Goal: Task Accomplishment & Management: Manage account settings

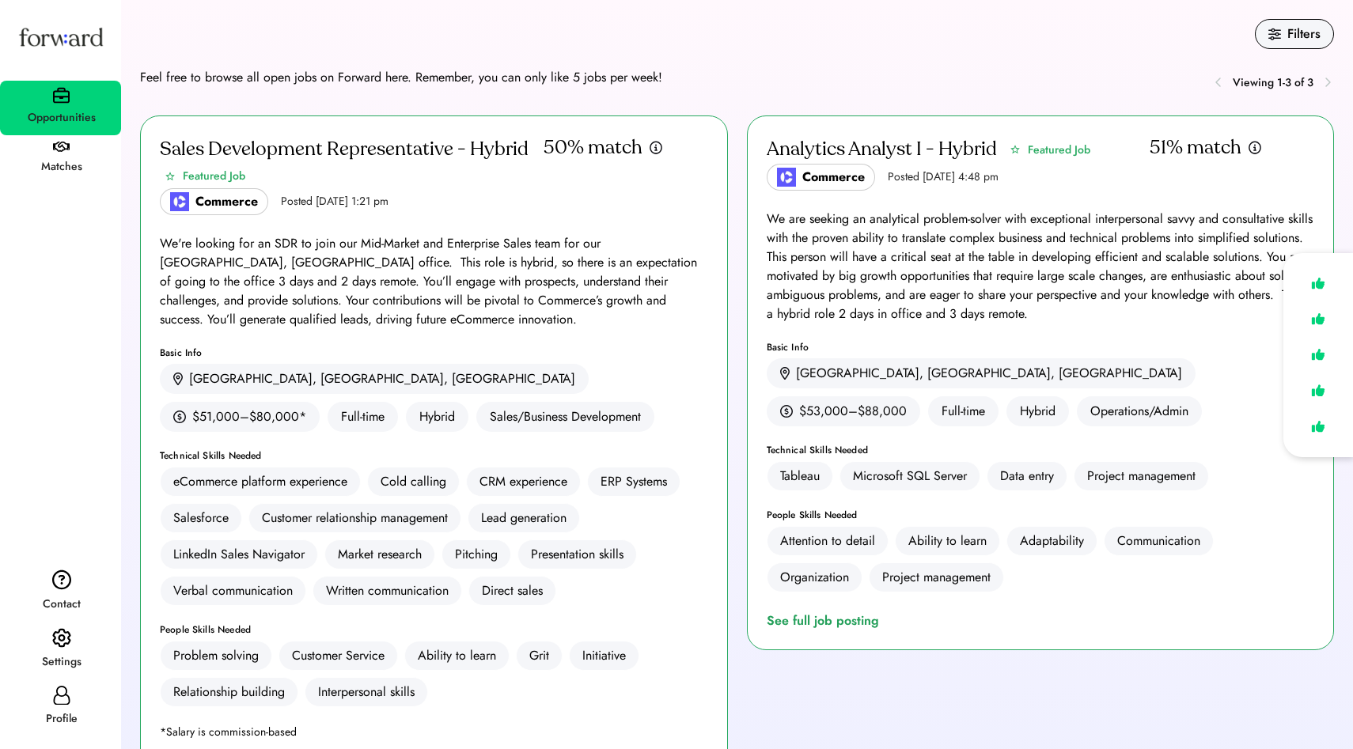
click at [935, 259] on div "We are seeking an analytical problem-solver with exceptional interpersonal savv…" at bounding box center [1041, 267] width 548 height 114
click at [814, 629] on div "See full job posting" at bounding box center [826, 621] width 119 height 19
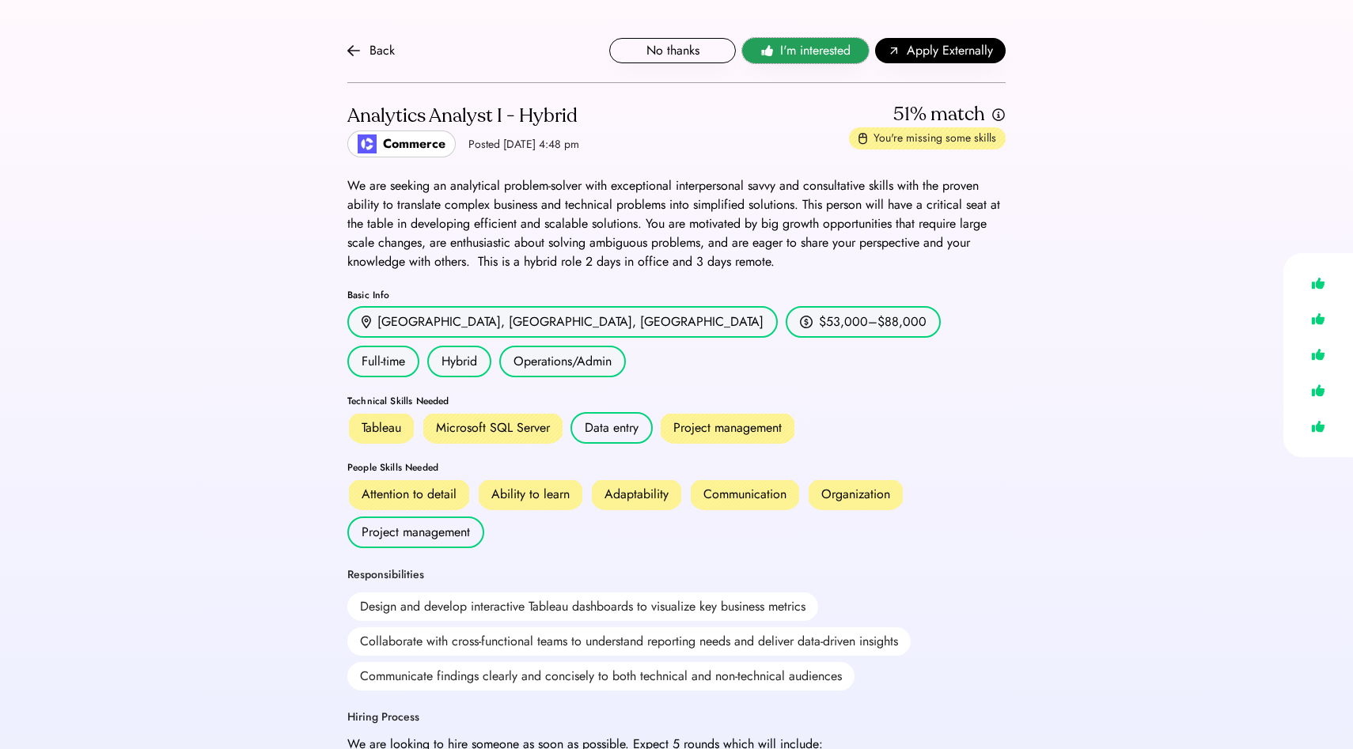
click at [771, 52] on use at bounding box center [766, 50] width 11 height 11
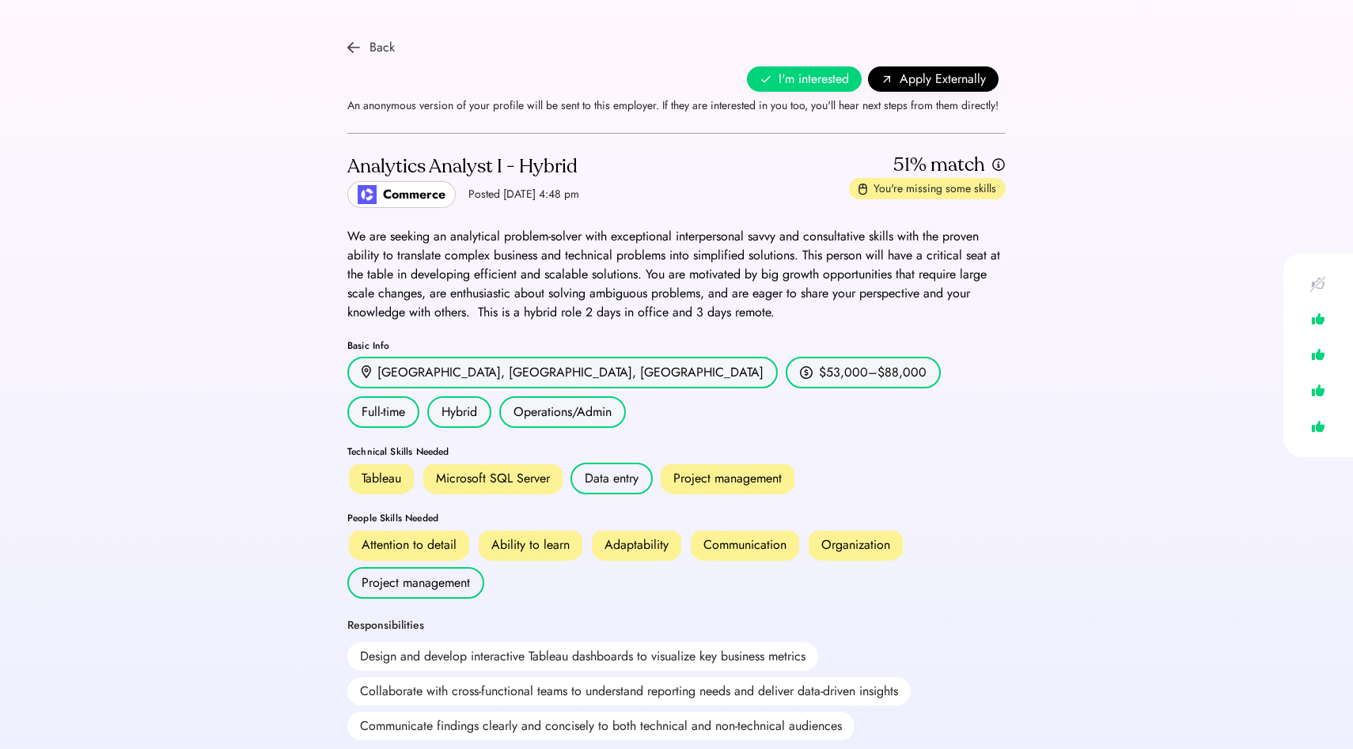
click at [355, 44] on img at bounding box center [353, 47] width 13 height 13
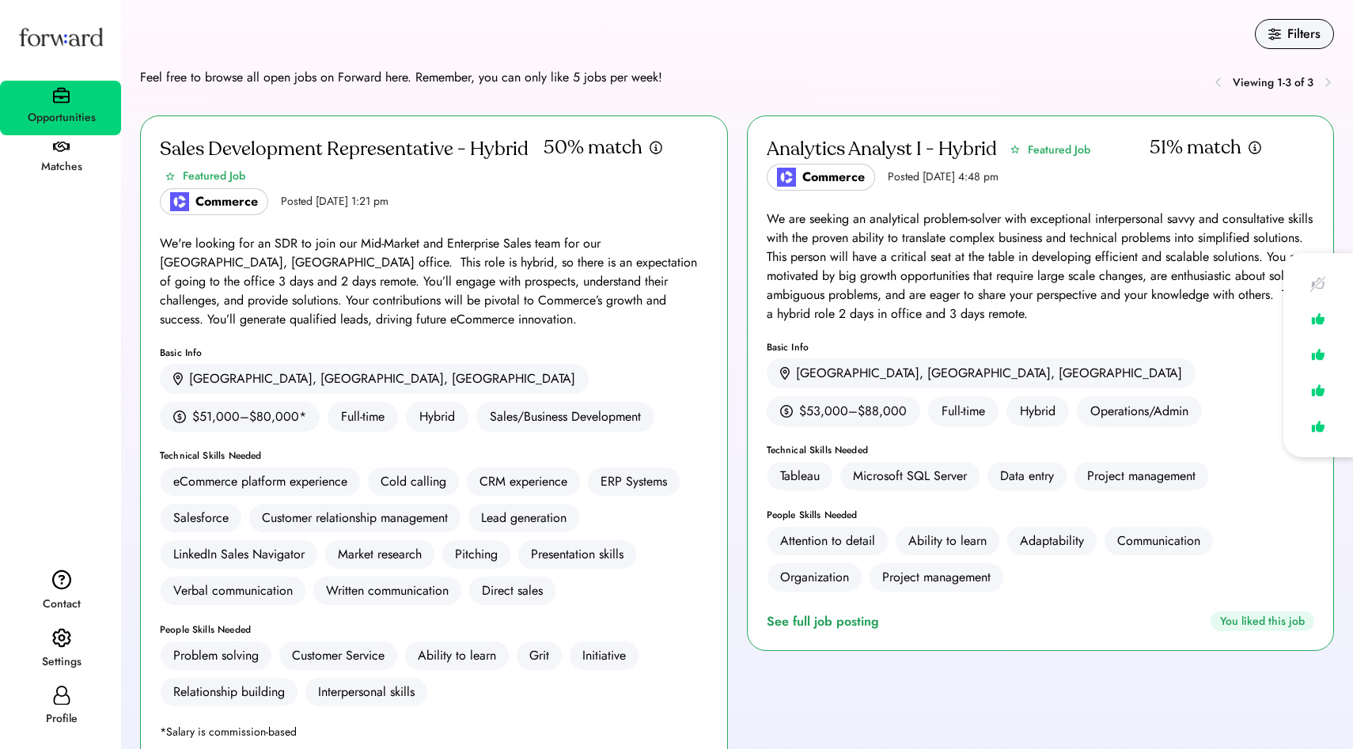
click at [56, 696] on icon at bounding box center [61, 695] width 19 height 19
select select "*******"
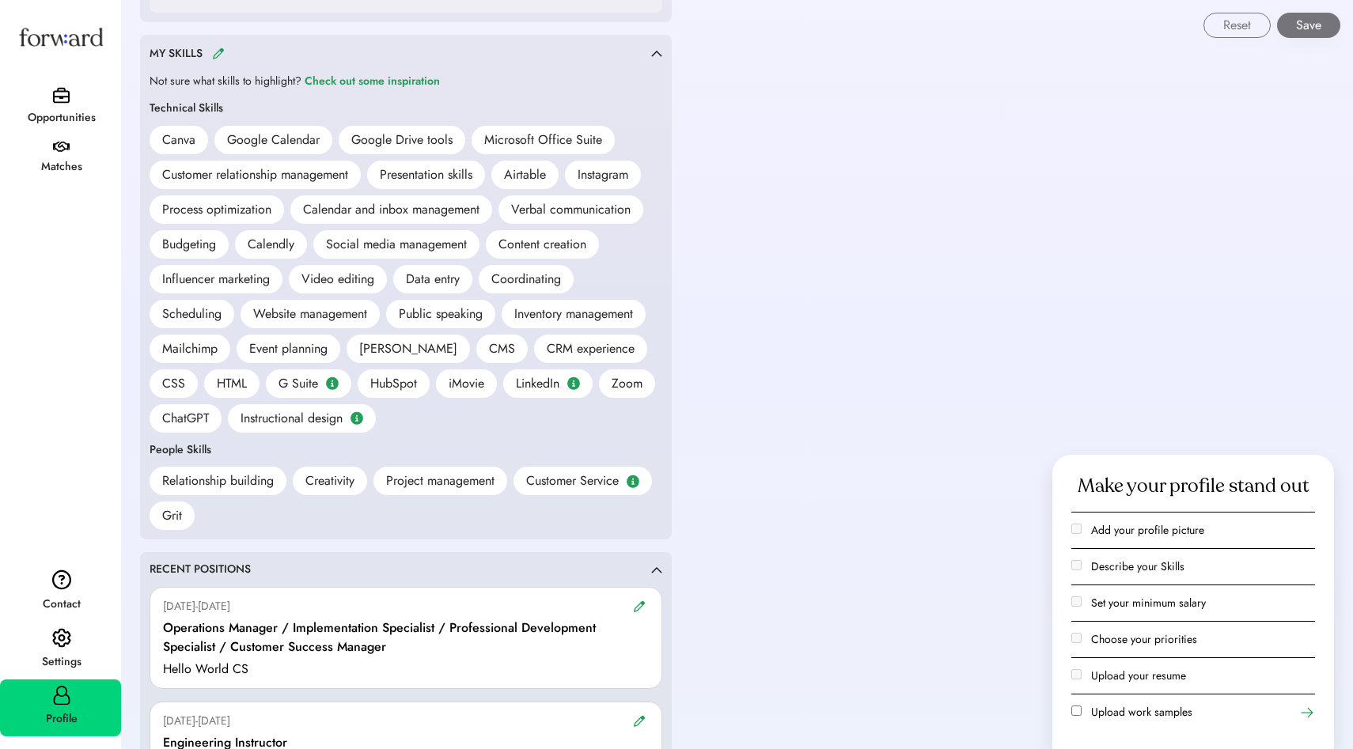
scroll to position [1248, 0]
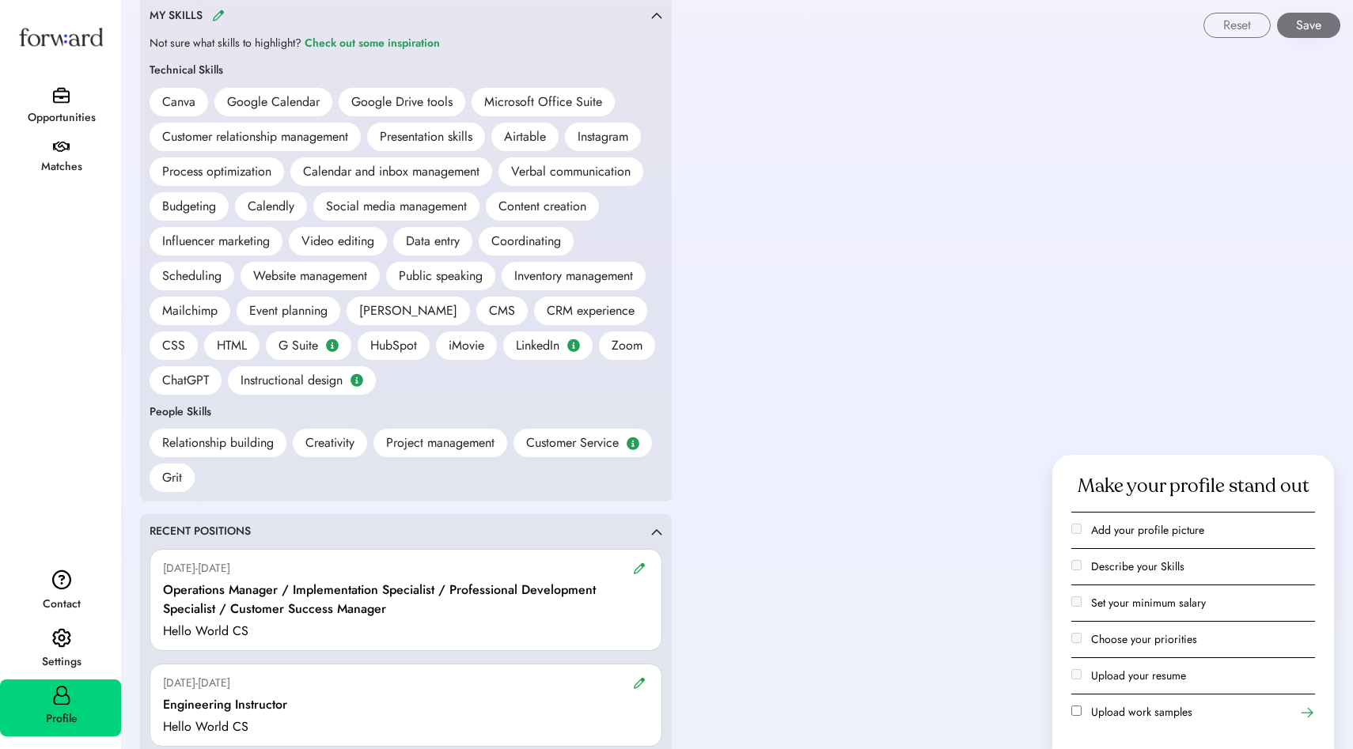
click at [178, 105] on div "Canva" at bounding box center [178, 102] width 33 height 19
click at [217, 11] on div "Reset Save" at bounding box center [738, 19] width 1230 height 38
click at [218, 17] on div "Reset Save" at bounding box center [738, 19] width 1230 height 38
click at [184, 108] on div "Canva" at bounding box center [178, 102] width 33 height 19
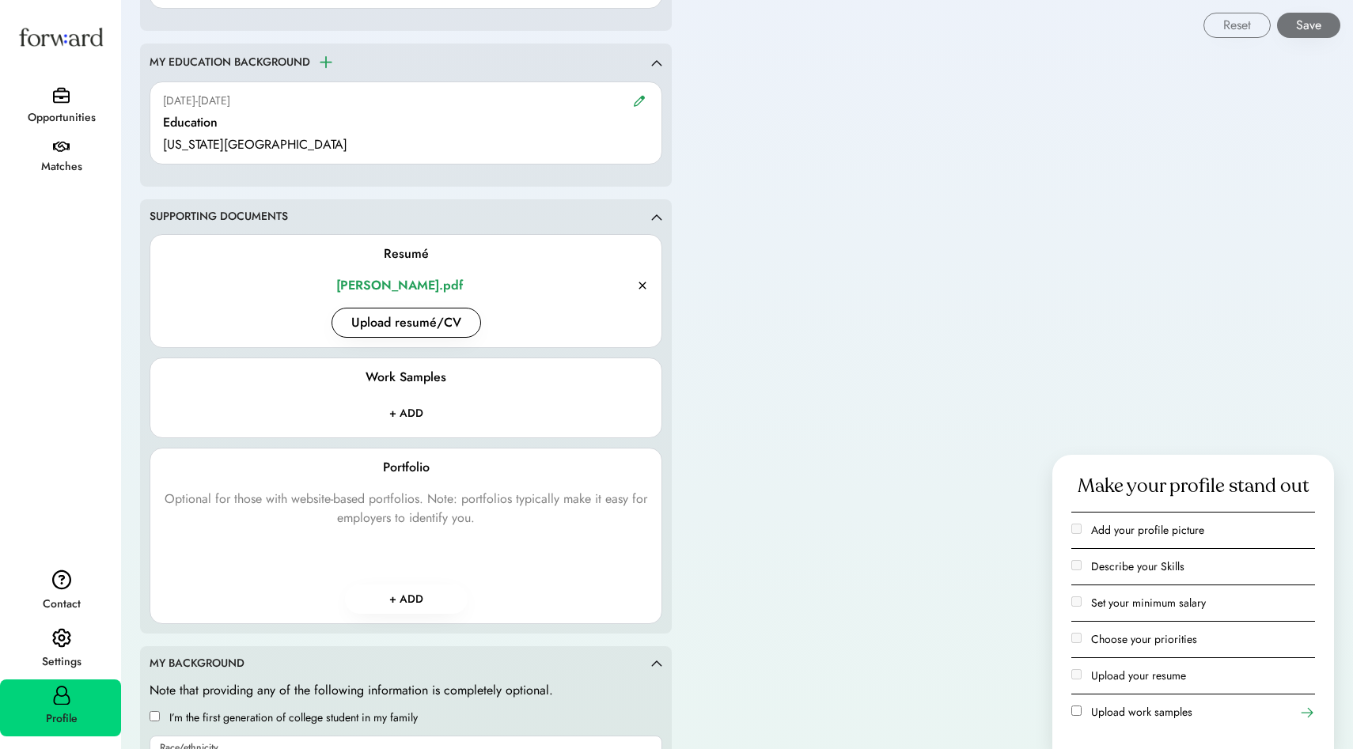
scroll to position [2118, 0]
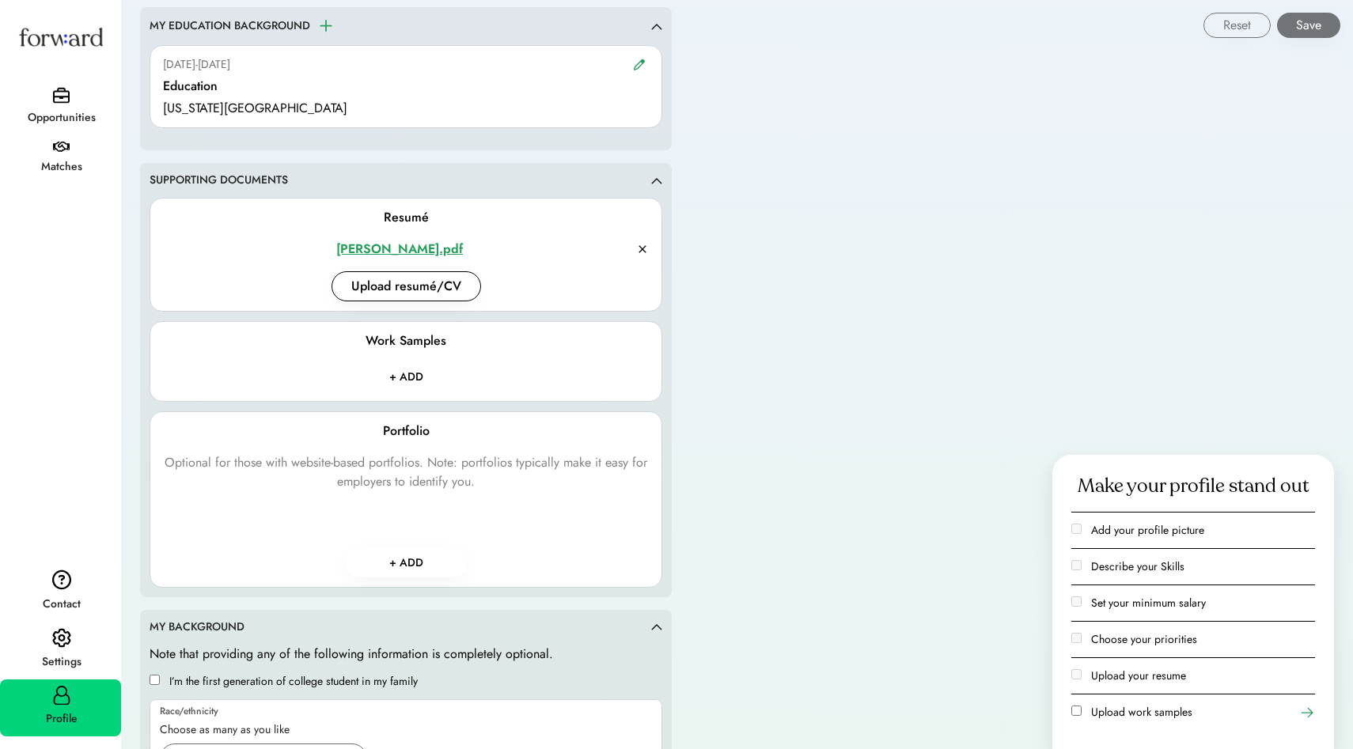
click at [422, 249] on div "Megan Ramon_Resume.pdf" at bounding box center [399, 249] width 473 height 19
